Goal: Transaction & Acquisition: Purchase product/service

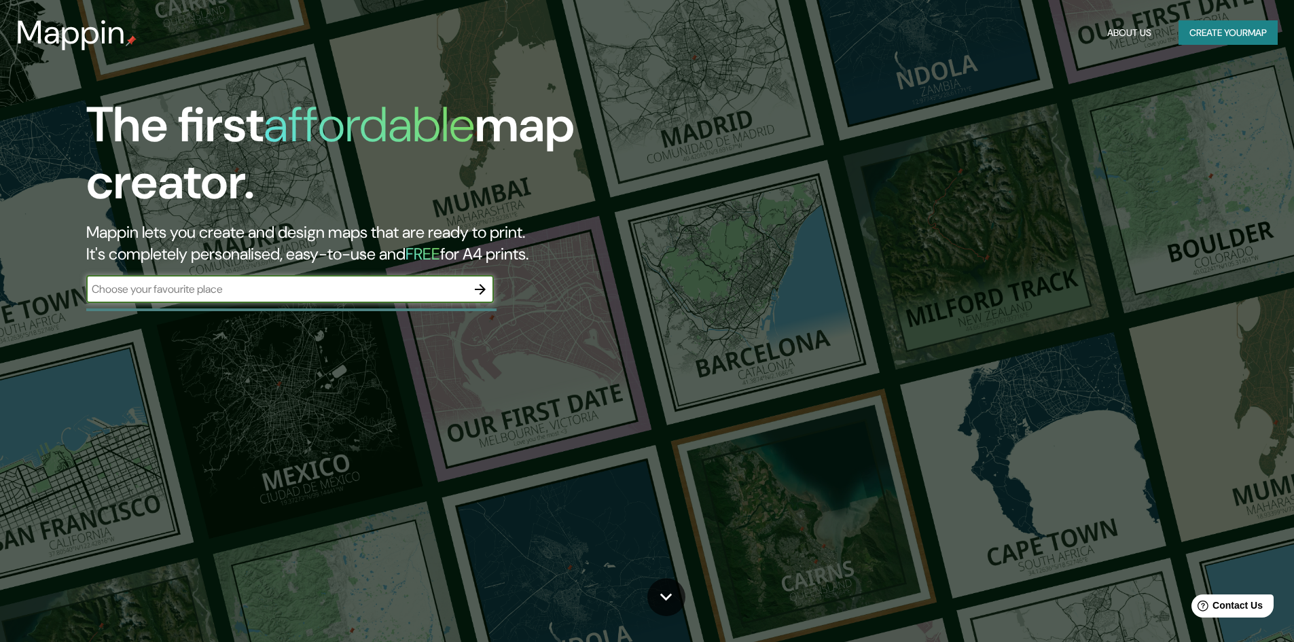
click at [141, 287] on input "text" at bounding box center [276, 289] width 380 height 16
type input "[GEOGRAPHIC_DATA]"
click at [1224, 27] on button "Create your map" at bounding box center [1227, 32] width 99 height 25
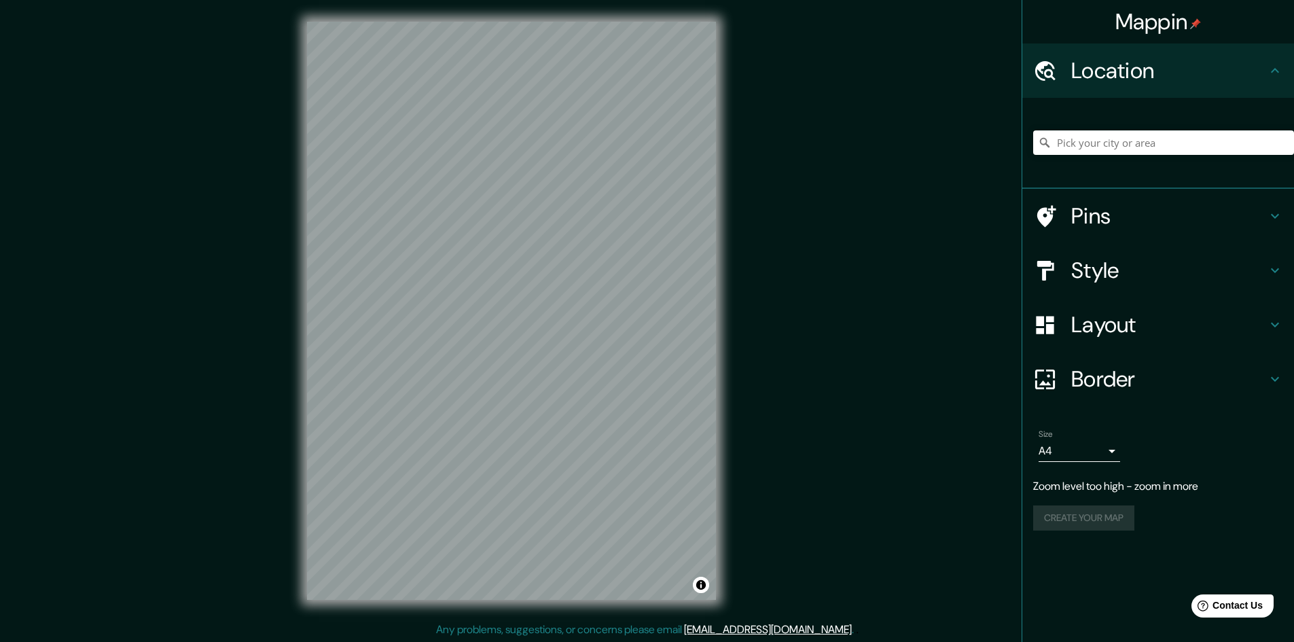
click at [1108, 338] on h4 "Layout" at bounding box center [1169, 324] width 196 height 27
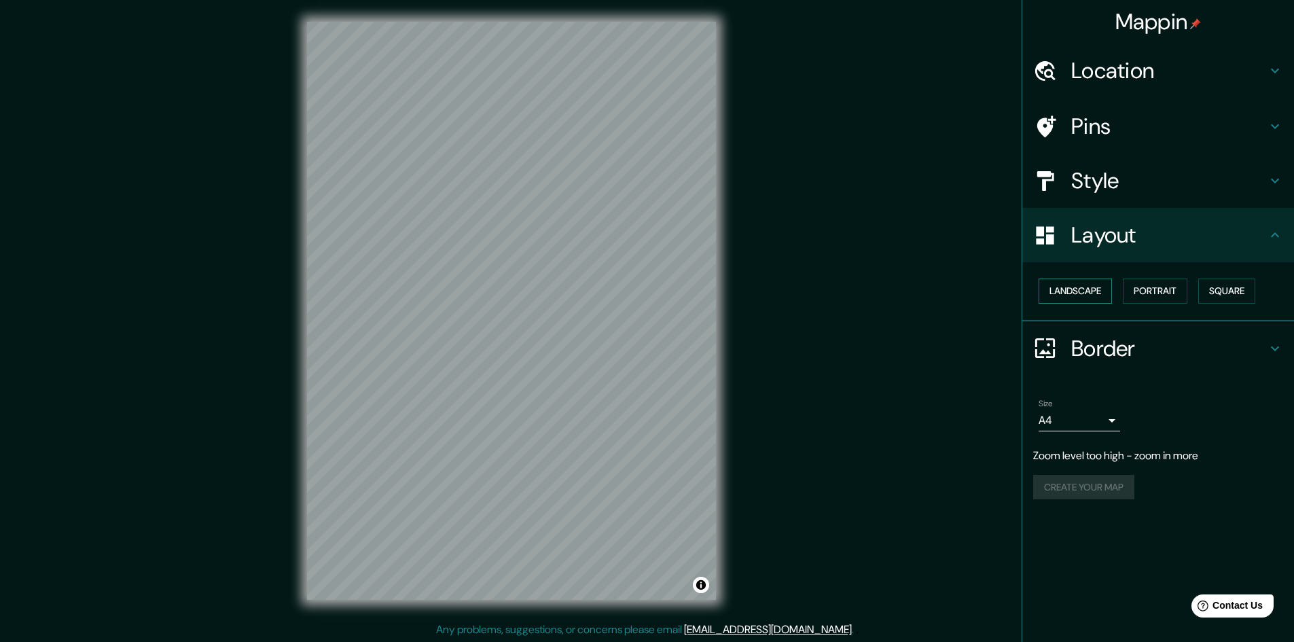
click at [1082, 304] on button "Landscape" at bounding box center [1074, 290] width 73 height 25
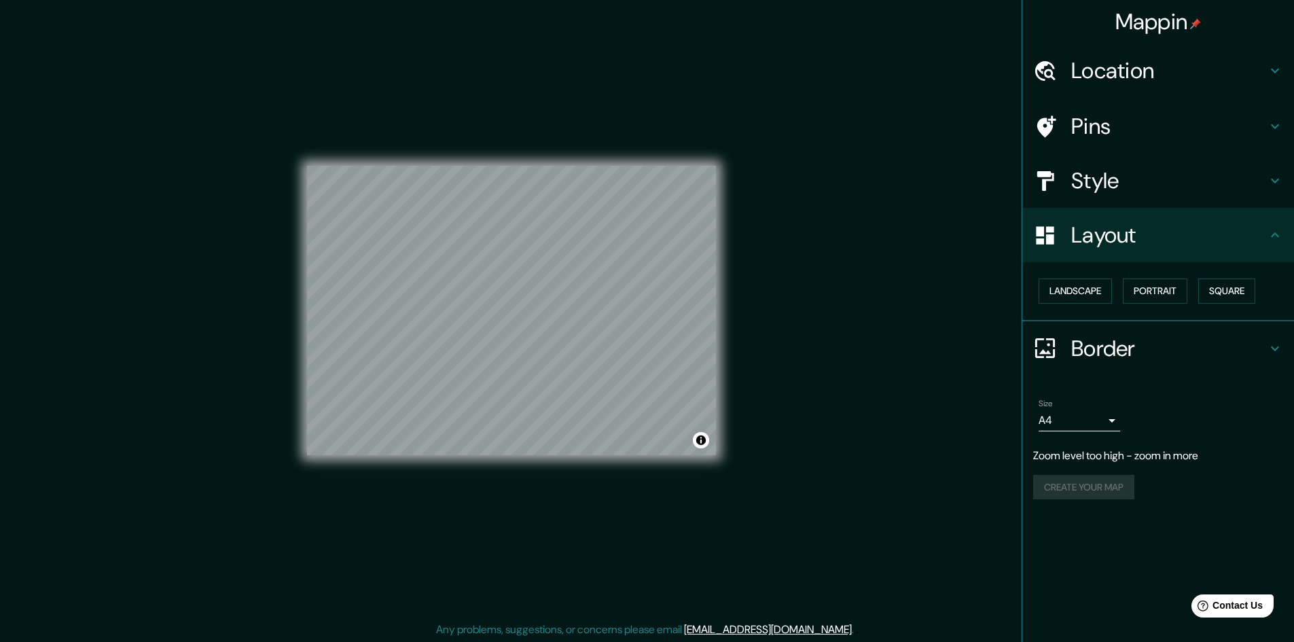
click at [1091, 194] on h4 "Style" at bounding box center [1169, 180] width 196 height 27
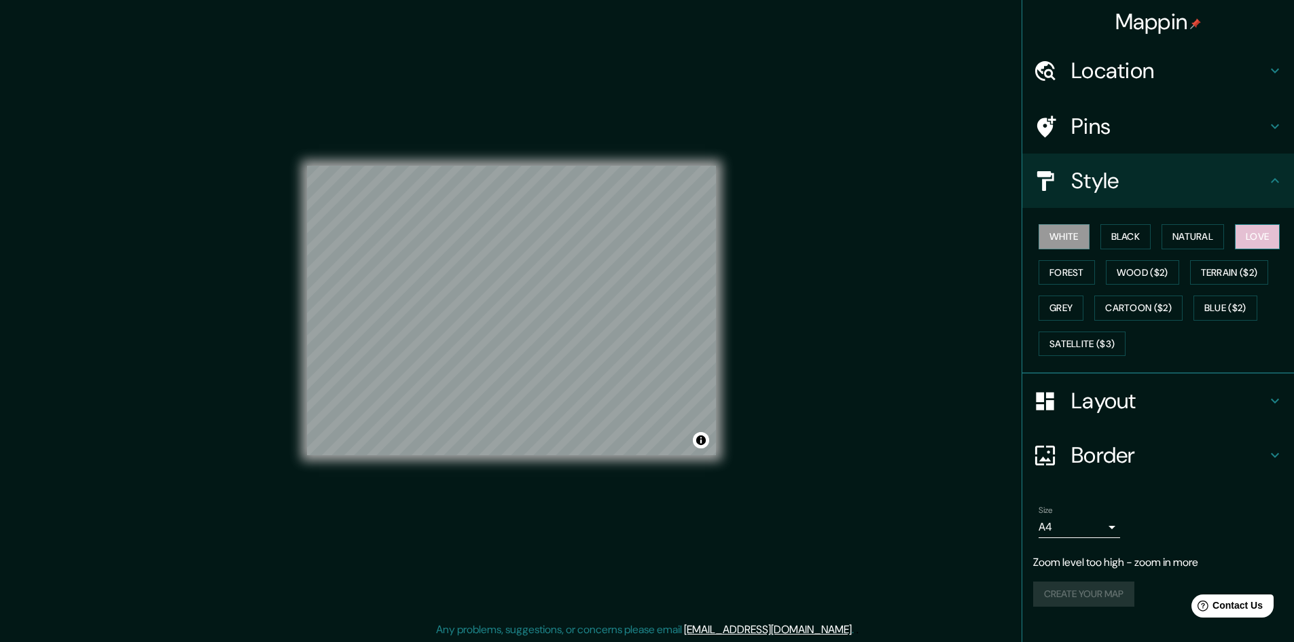
click at [1256, 249] on button "Love" at bounding box center [1257, 236] width 45 height 25
click at [1086, 357] on button "Satellite ($3)" at bounding box center [1081, 343] width 87 height 25
click at [1201, 249] on button "Natural" at bounding box center [1192, 236] width 62 height 25
click at [1118, 140] on h4 "Pins" at bounding box center [1169, 126] width 196 height 27
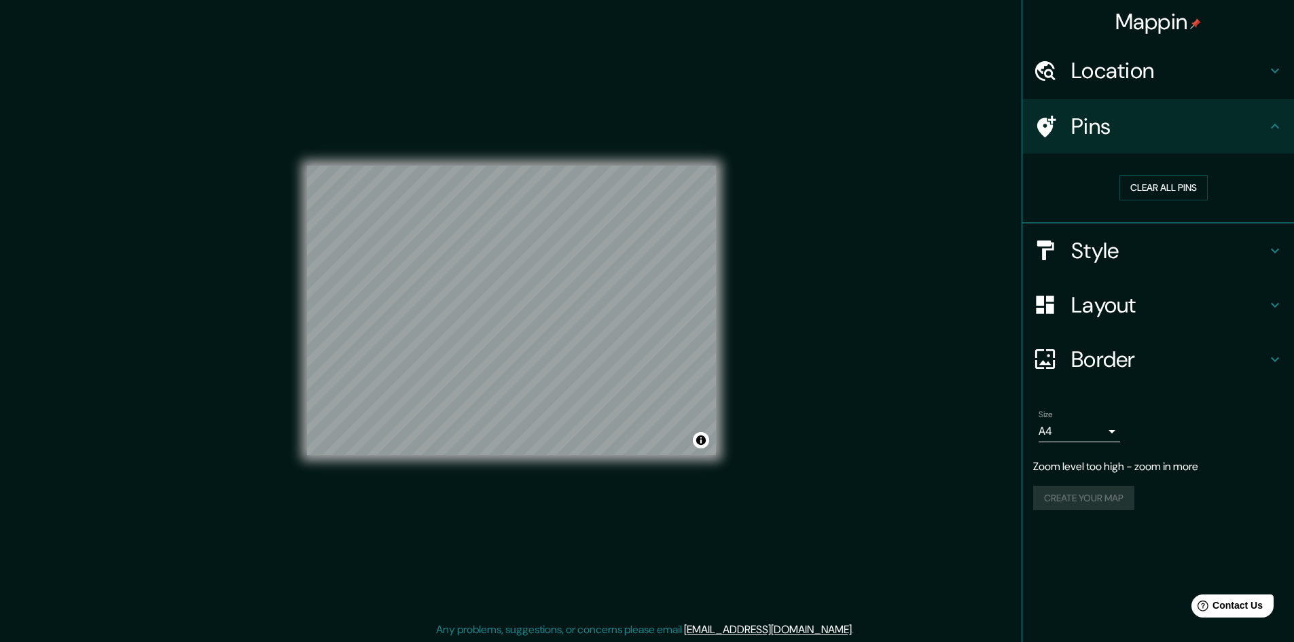
click at [1120, 373] on h4 "Border" at bounding box center [1169, 359] width 196 height 27
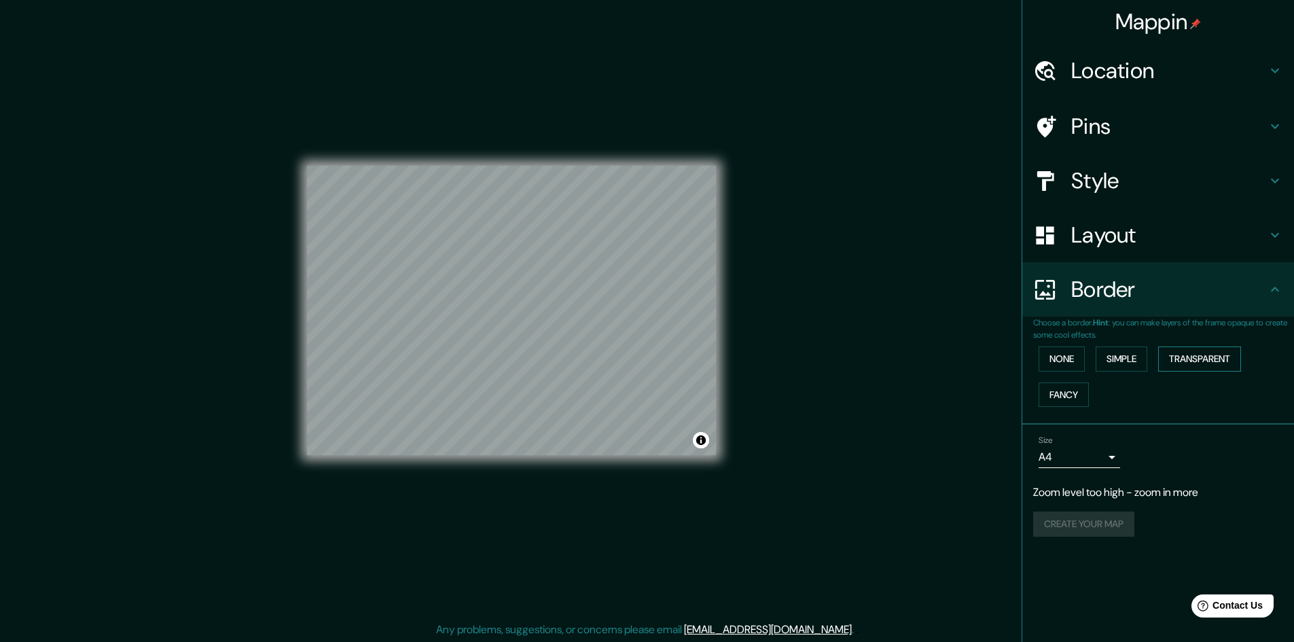
click at [1199, 371] on button "Transparent" at bounding box center [1199, 358] width 83 height 25
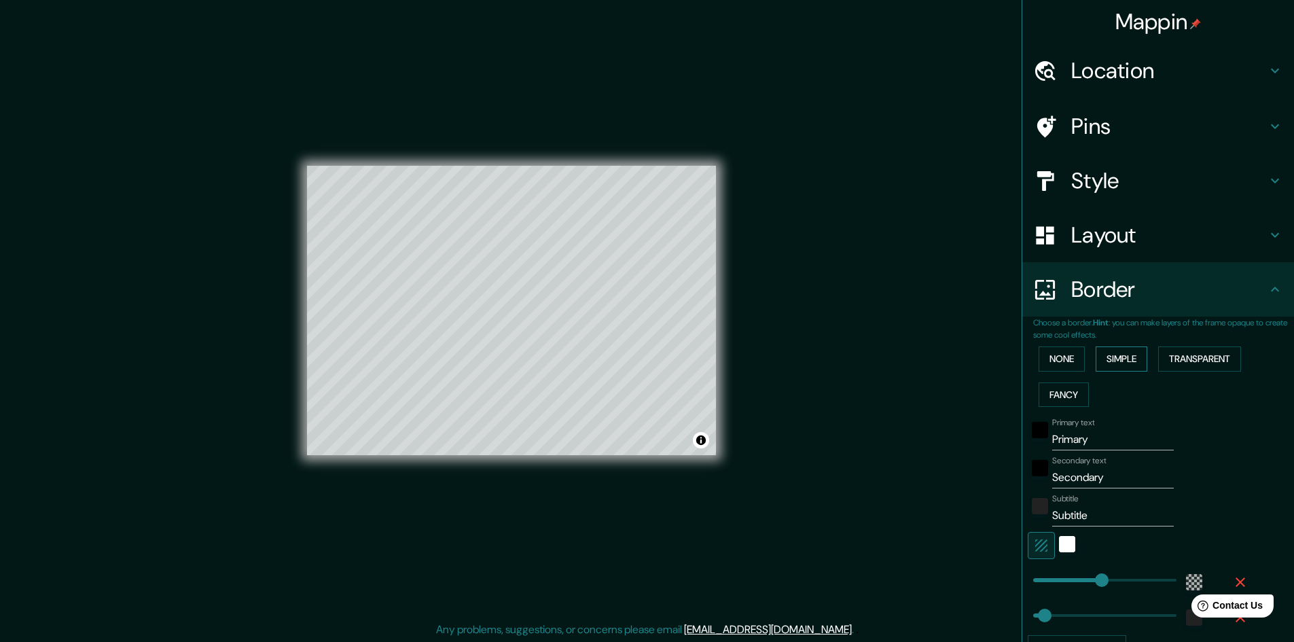
click at [1116, 360] on button "Simple" at bounding box center [1121, 358] width 52 height 25
click at [1061, 397] on button "Fancy" at bounding box center [1063, 394] width 50 height 25
click at [1054, 357] on button "None" at bounding box center [1061, 358] width 46 height 25
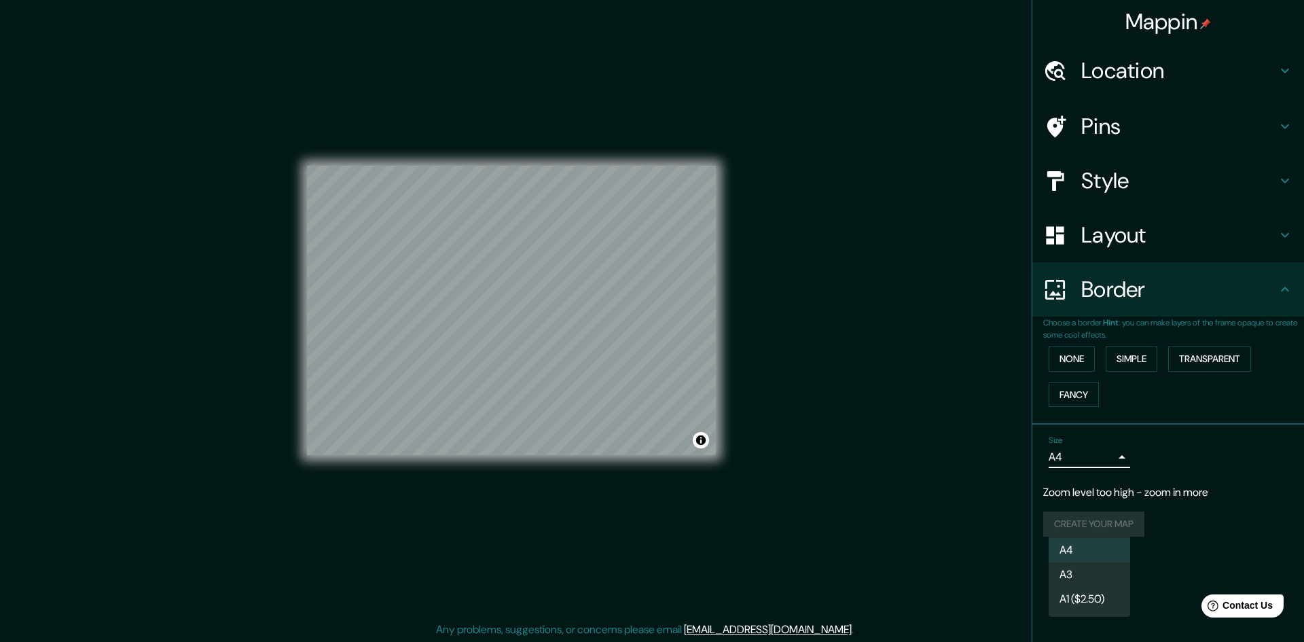
click at [1115, 524] on body "Mappin Location Pins Style Layout Border Choose a border. Hint : you can make l…" at bounding box center [652, 321] width 1304 height 642
click at [1101, 596] on li "A1 ($2.50)" at bounding box center [1089, 599] width 81 height 24
type input "a3"
